Goal: Check status: Check status

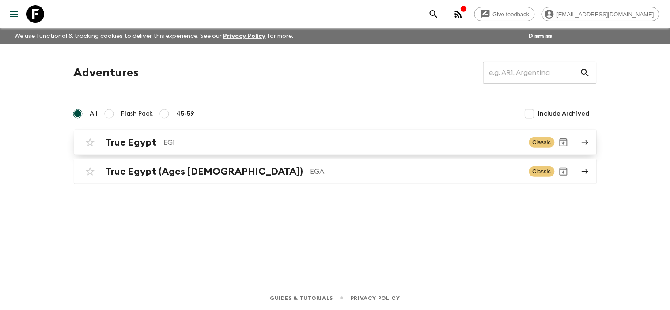
click at [575, 139] on link "True Egypt EG1 Classic" at bounding box center [335, 143] width 523 height 26
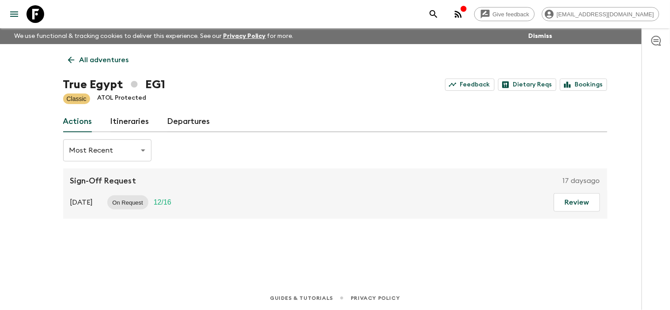
click at [187, 120] on link "Departures" at bounding box center [188, 121] width 43 height 21
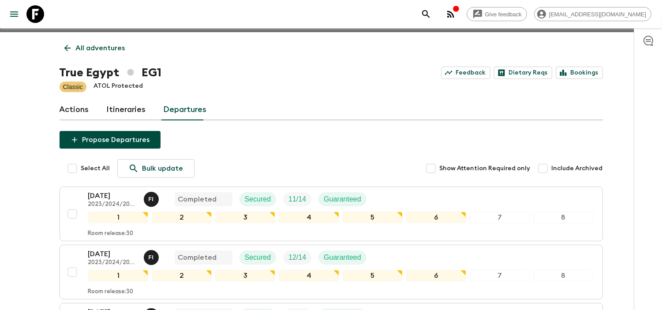
scroll to position [8, 0]
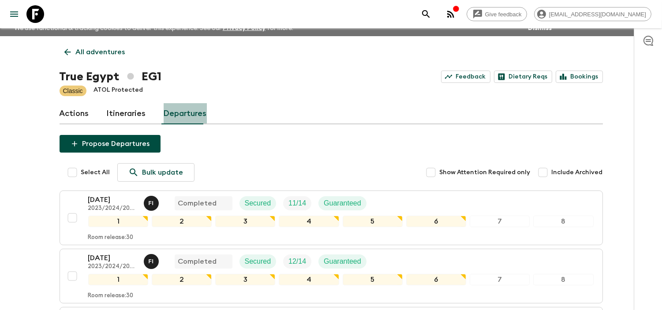
click at [186, 116] on link "Departures" at bounding box center [185, 113] width 43 height 21
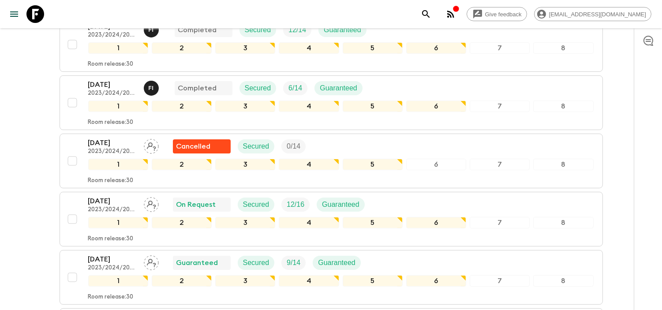
scroll to position [548, 0]
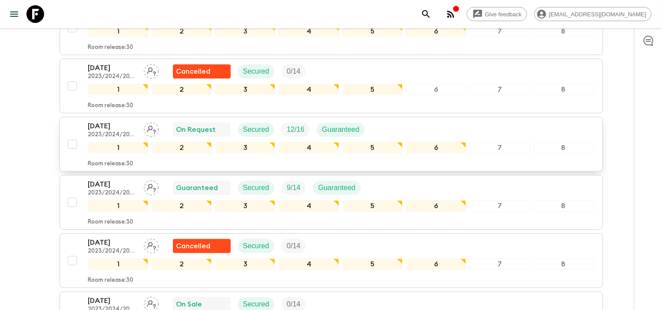
click at [117, 128] on p "14 Sep 2025" at bounding box center [112, 126] width 49 height 11
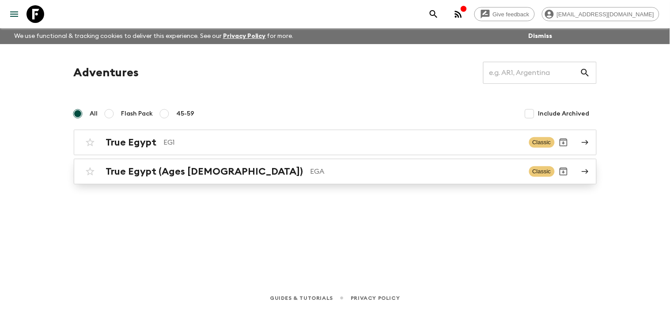
click at [575, 171] on link "True Egypt (Ages [DEMOGRAPHIC_DATA]) EGA Classic" at bounding box center [335, 172] width 523 height 26
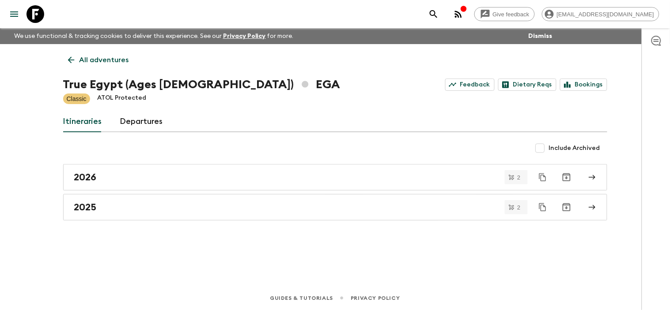
click at [151, 124] on link "Departures" at bounding box center [141, 121] width 43 height 21
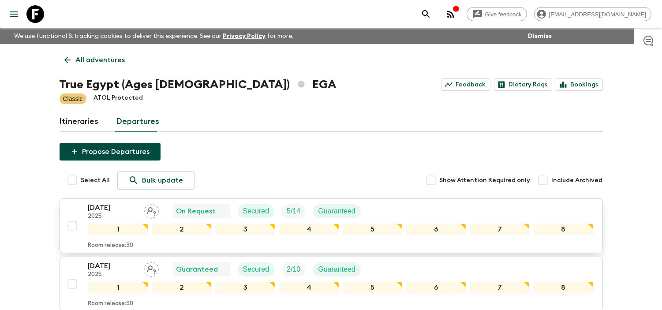
click at [109, 209] on p "[DATE]" at bounding box center [112, 208] width 49 height 11
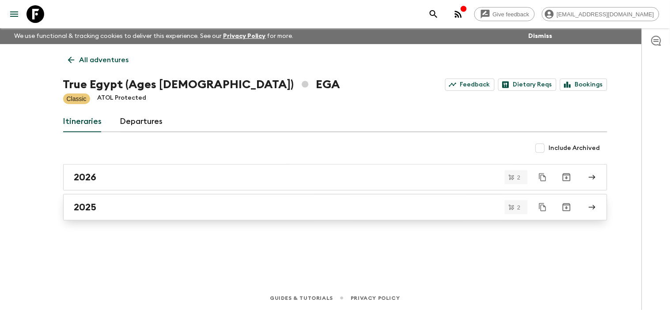
click at [594, 208] on icon at bounding box center [591, 207] width 7 height 5
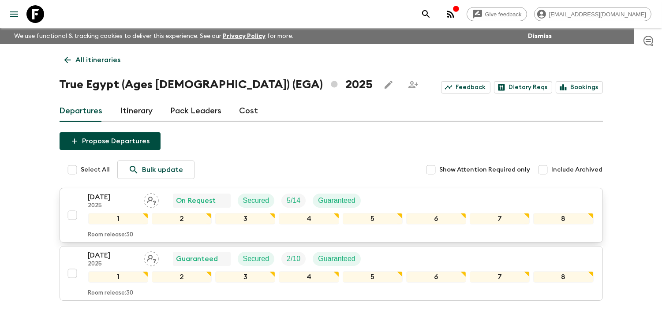
click at [117, 197] on p "[DATE]" at bounding box center [112, 197] width 49 height 11
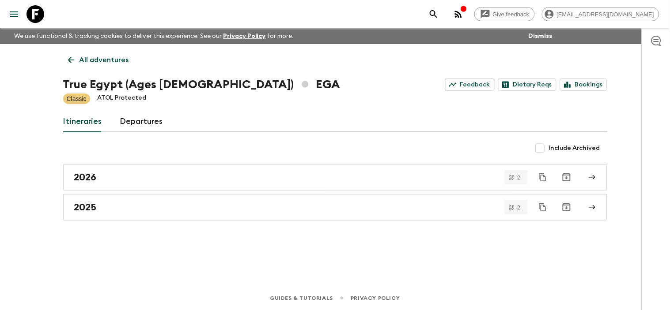
click at [137, 122] on link "Departures" at bounding box center [141, 121] width 43 height 21
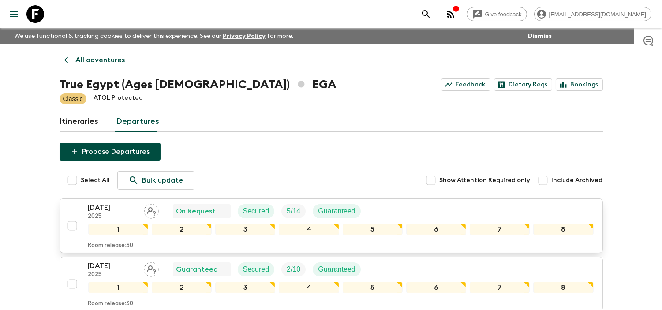
click at [104, 214] on p "2025" at bounding box center [112, 216] width 49 height 7
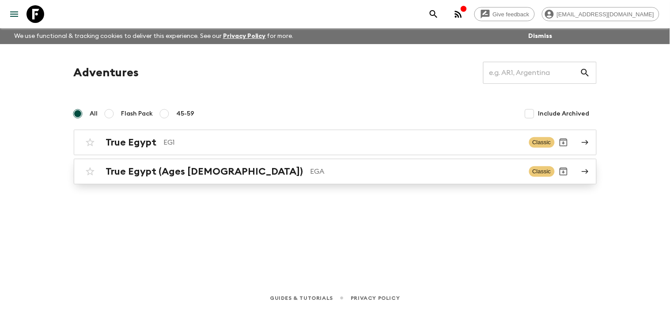
click at [579, 167] on link "True Egypt (Ages [DEMOGRAPHIC_DATA]) EGA Classic" at bounding box center [335, 172] width 523 height 26
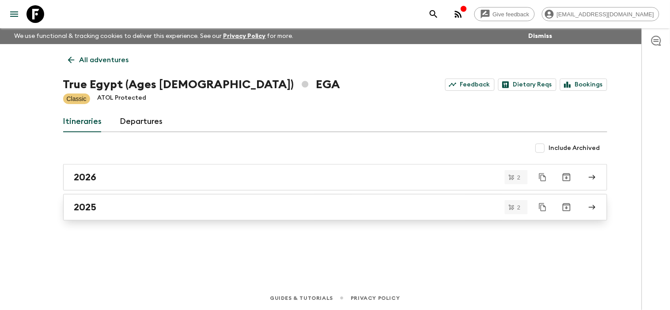
click at [588, 206] on icon at bounding box center [592, 207] width 8 height 8
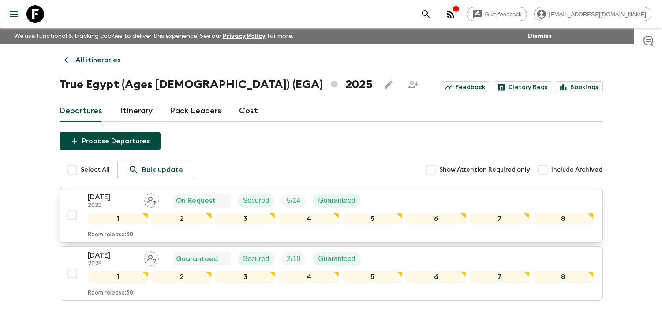
click at [107, 198] on p "[DATE]" at bounding box center [112, 197] width 49 height 11
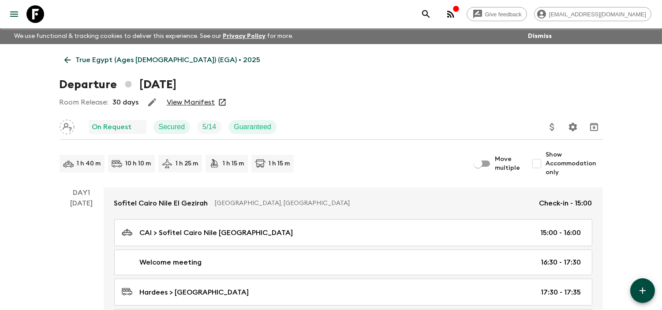
click at [196, 102] on link "View Manifest" at bounding box center [191, 102] width 48 height 9
